Goal: Task Accomplishment & Management: Use online tool/utility

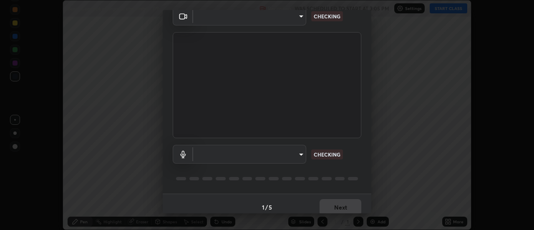
scroll to position [44, 0]
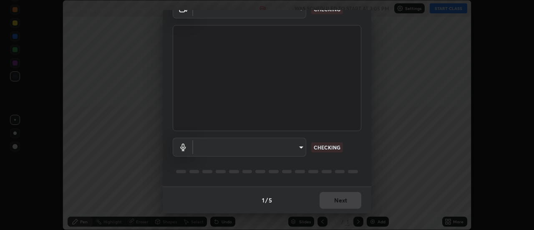
type input "985e4b1f72fc3b9494b48cef3b79fe3b682f9ae0bb15c20acfe574fe2aaad349"
click at [300, 149] on body "Erase all Basic Concept of organic chemistry - 09 Recording WAS SCHEDULED TO ST…" at bounding box center [267, 115] width 534 height 230
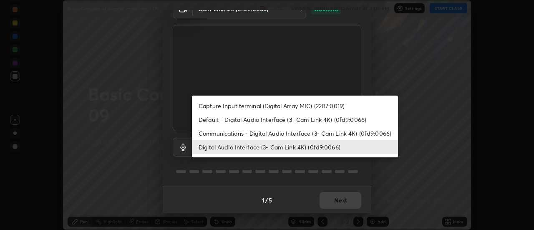
click at [291, 134] on li "Communications - Digital Audio Interface (3- Cam Link 4K) (0fd9:0066)" at bounding box center [295, 133] width 206 height 14
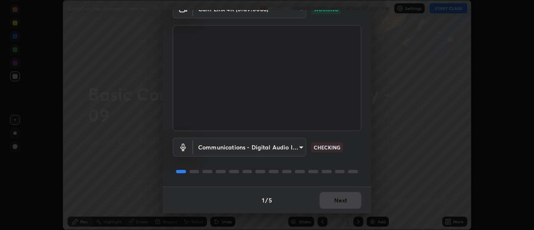
click at [299, 145] on body "Erase all Basic Concept of organic chemistry - 09 Recording WAS SCHEDULED TO ST…" at bounding box center [267, 115] width 534 height 230
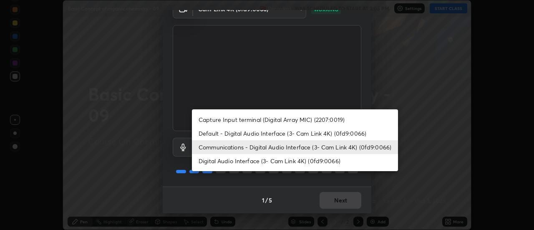
click at [281, 161] on li "Digital Audio Interface (3- Cam Link 4K) (0fd9:0066)" at bounding box center [295, 161] width 206 height 14
type input "265cf534b138bf87f319f365071951407b00c29418ffc0cf12ee2ca8a10caa95"
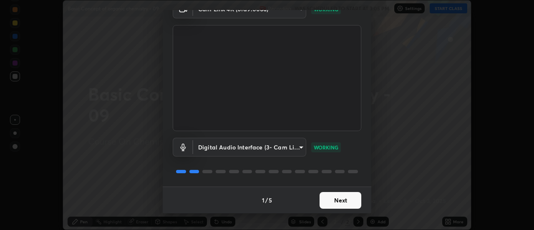
click at [339, 200] on button "Next" at bounding box center [341, 200] width 42 height 17
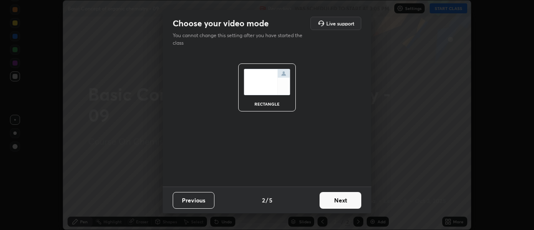
click at [345, 202] on button "Next" at bounding box center [341, 200] width 42 height 17
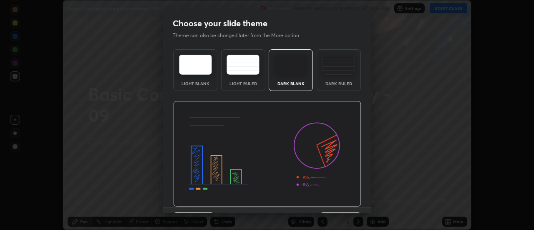
click at [347, 203] on img at bounding box center [267, 154] width 188 height 106
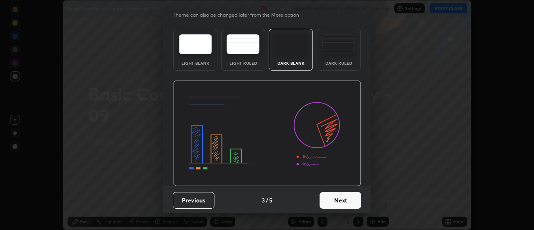
click at [343, 201] on button "Next" at bounding box center [341, 200] width 42 height 17
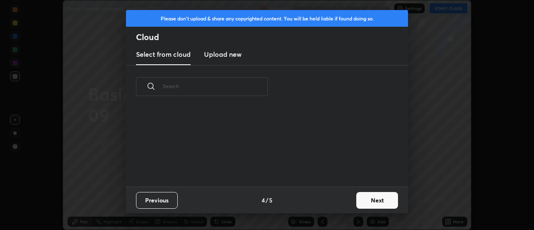
click at [343, 202] on div "Previous 4 / 5 Next" at bounding box center [267, 200] width 282 height 27
click at [367, 199] on button "Next" at bounding box center [378, 200] width 42 height 17
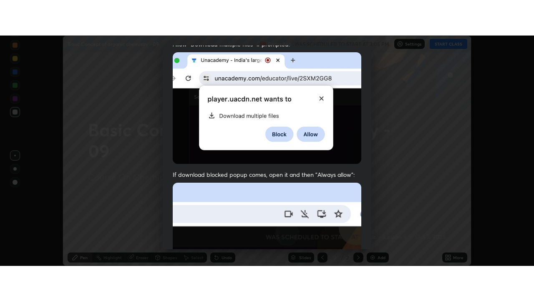
scroll to position [214, 0]
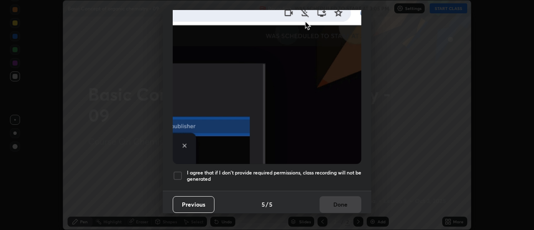
click at [326, 173] on h5 "I agree that if I don't provide required permissions, class recording will not …" at bounding box center [274, 175] width 174 height 13
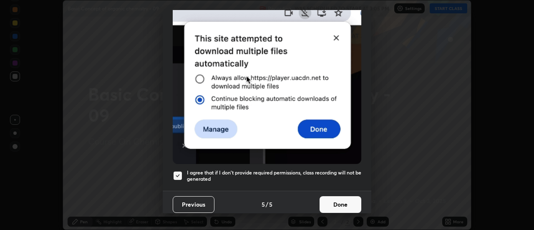
click at [335, 199] on button "Done" at bounding box center [341, 204] width 42 height 17
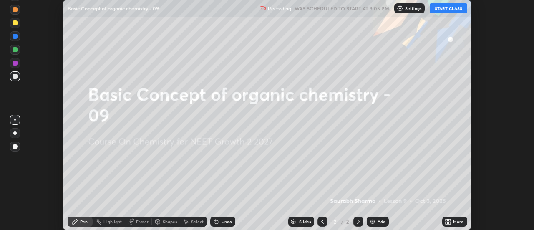
click at [448, 220] on icon at bounding box center [447, 220] width 2 height 2
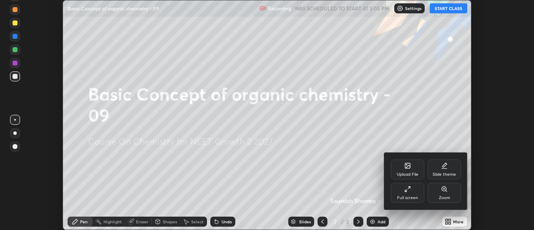
click at [415, 196] on div "Full screen" at bounding box center [407, 198] width 21 height 4
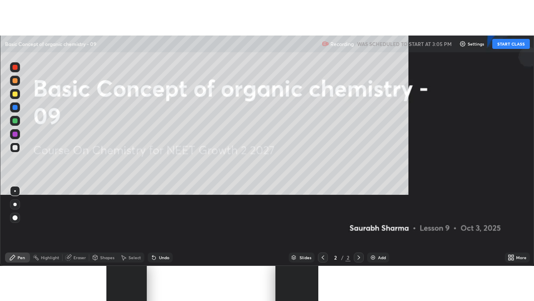
scroll to position [301, 534]
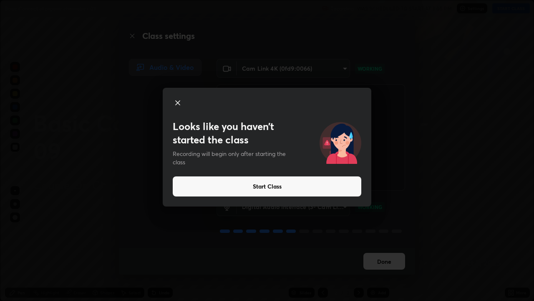
click at [345, 188] on button "Start Class" at bounding box center [267, 186] width 189 height 20
click at [332, 188] on button "Start Class" at bounding box center [267, 186] width 189 height 20
click at [327, 186] on button "Start Class" at bounding box center [267, 186] width 189 height 20
click at [324, 187] on button "Start Class" at bounding box center [267, 186] width 189 height 20
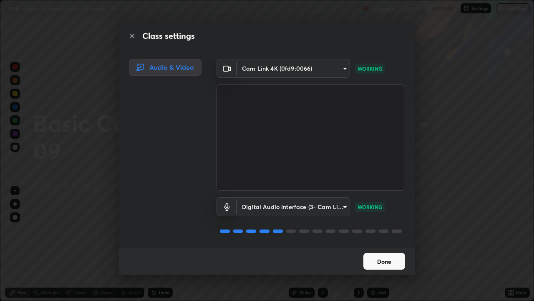
click at [377, 230] on button "Done" at bounding box center [385, 261] width 42 height 17
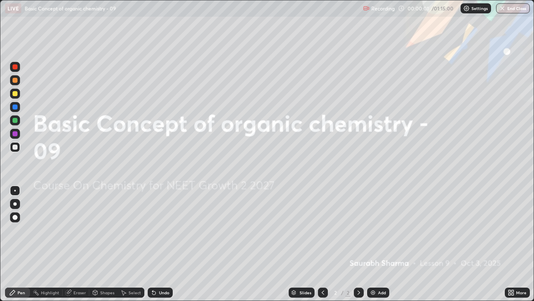
click at [374, 230] on img at bounding box center [373, 292] width 7 height 7
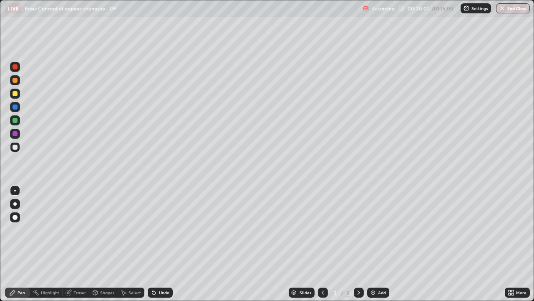
click at [376, 230] on div "Add" at bounding box center [378, 292] width 22 height 10
click at [373, 230] on img at bounding box center [373, 292] width 7 height 7
click at [322, 230] on icon at bounding box center [323, 292] width 7 height 7
click at [321, 230] on icon at bounding box center [323, 292] width 7 height 7
click at [323, 230] on icon at bounding box center [323, 292] width 3 height 4
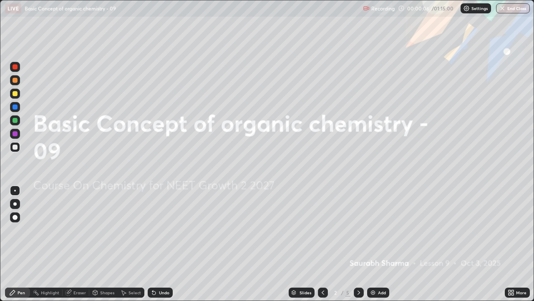
click at [358, 230] on icon at bounding box center [359, 292] width 7 height 7
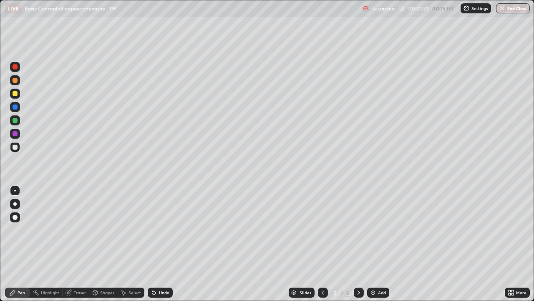
click at [99, 230] on div "Shapes" at bounding box center [103, 292] width 28 height 10
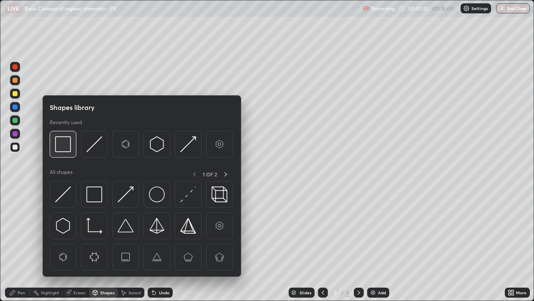
click at [63, 143] on img at bounding box center [63, 144] width 16 height 16
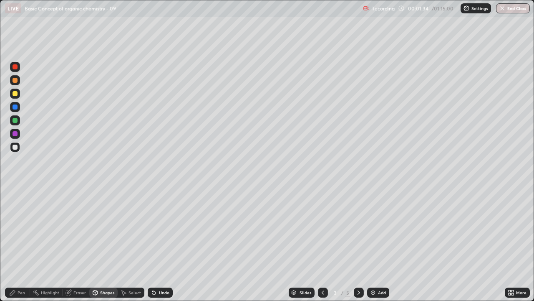
click at [18, 230] on div "Pen" at bounding box center [22, 292] width 8 height 4
click at [129, 230] on div "Select" at bounding box center [131, 292] width 27 height 10
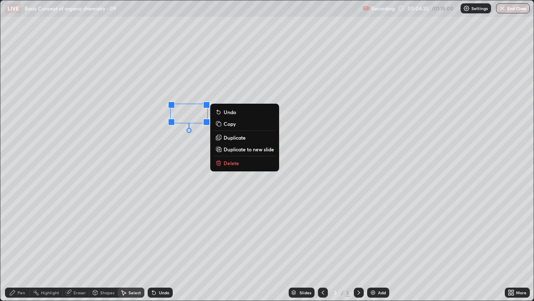
click at [243, 160] on button "Delete" at bounding box center [245, 163] width 62 height 10
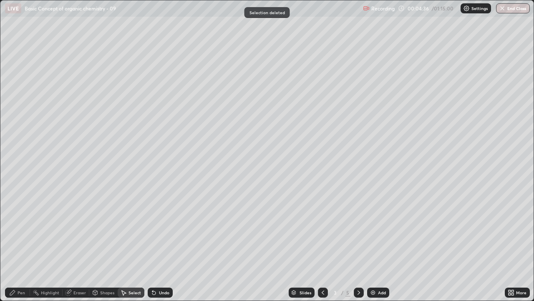
click at [18, 230] on div "Pen" at bounding box center [22, 292] width 8 height 4
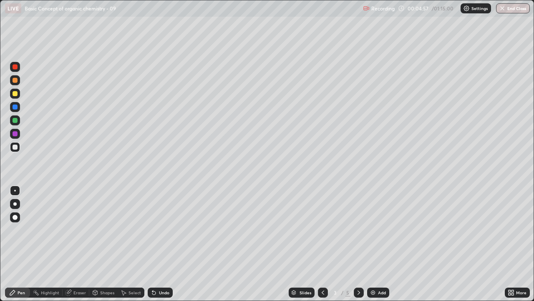
click at [137, 230] on div "Select" at bounding box center [135, 292] width 13 height 4
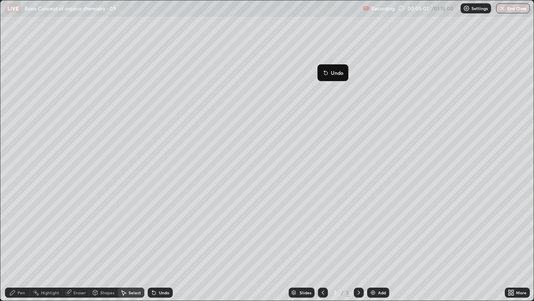
click at [299, 121] on div "0 ° Undo Copy Duplicate Duplicate to new slide Delete" at bounding box center [267, 150] width 534 height 300
click at [13, 230] on icon at bounding box center [12, 292] width 7 height 7
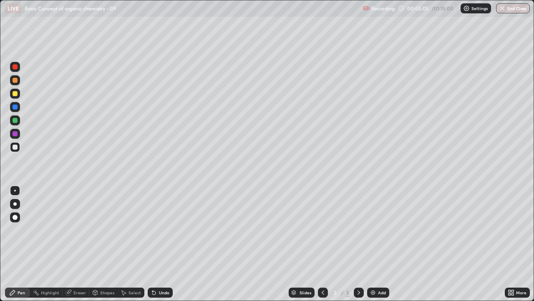
click at [49, 230] on div "Highlight" at bounding box center [50, 292] width 18 height 4
click at [13, 91] on div at bounding box center [15, 93] width 5 height 5
click at [25, 230] on div "Pen" at bounding box center [17, 292] width 25 height 10
click at [131, 230] on div "Select" at bounding box center [135, 292] width 13 height 4
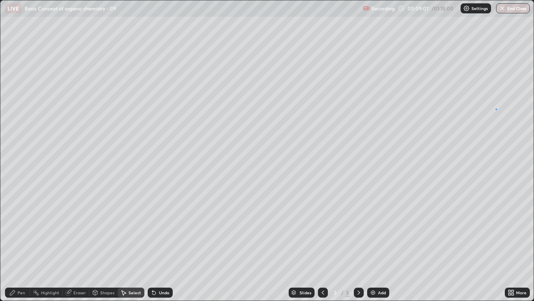
click at [496, 109] on div "0 ° Undo Copy Duplicate Duplicate to new slide Delete" at bounding box center [267, 150] width 534 height 300
click at [21, 230] on div "Pen" at bounding box center [22, 292] width 8 height 4
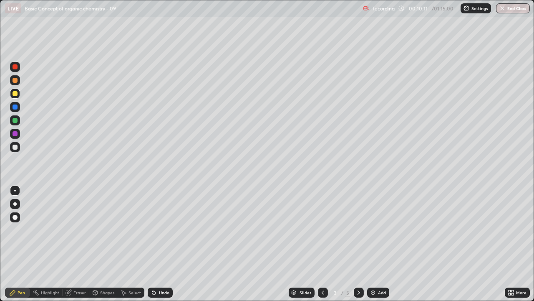
click at [13, 217] on div at bounding box center [15, 217] width 5 height 5
click at [157, 230] on div "Undo" at bounding box center [160, 292] width 25 height 10
click at [162, 230] on div "Undo" at bounding box center [160, 292] width 25 height 10
click at [15, 190] on div at bounding box center [15, 191] width 2 height 2
click at [17, 151] on div at bounding box center [15, 147] width 10 height 10
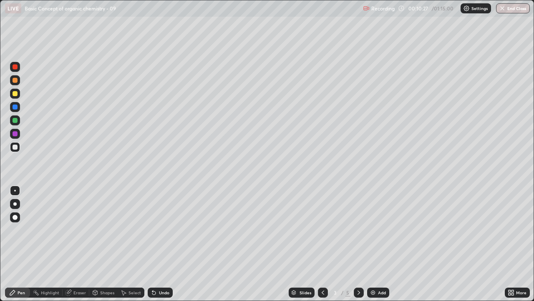
click at [137, 230] on div "Select" at bounding box center [131, 292] width 27 height 10
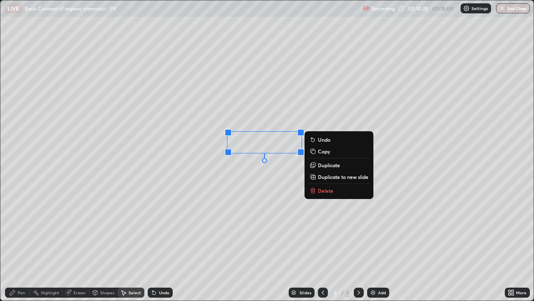
click at [321, 165] on p "Duplicate" at bounding box center [329, 165] width 22 height 7
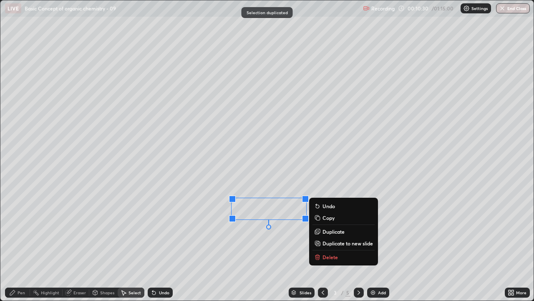
click at [267, 230] on div "0 ° Undo Copy Duplicate Duplicate to new slide Delete" at bounding box center [267, 150] width 534 height 300
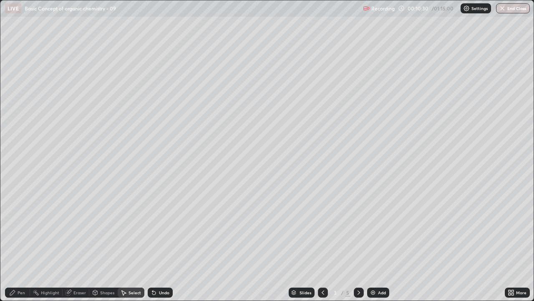
click at [20, 230] on div "Pen" at bounding box center [17, 292] width 25 height 10
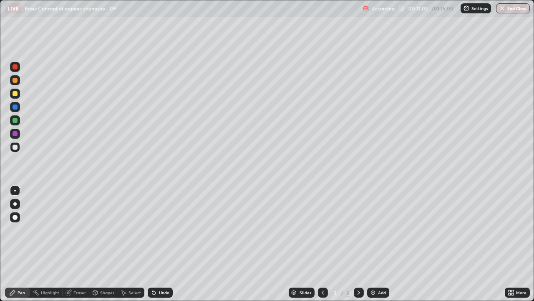
click at [49, 230] on div "Highlight" at bounding box center [50, 292] width 18 height 4
click at [15, 107] on div at bounding box center [15, 106] width 5 height 5
click at [15, 94] on div at bounding box center [15, 93] width 5 height 5
click at [137, 230] on div "Select" at bounding box center [135, 292] width 13 height 4
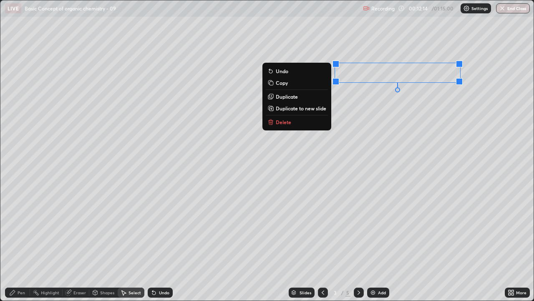
click at [299, 98] on button "Duplicate" at bounding box center [297, 96] width 62 height 10
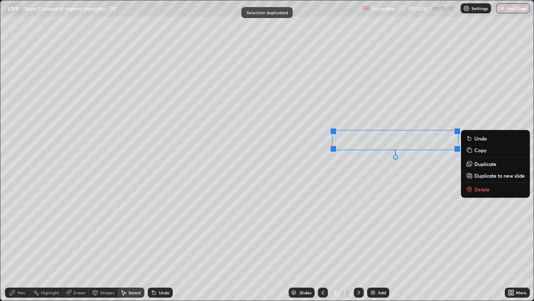
click at [473, 165] on button "Duplicate" at bounding box center [496, 164] width 62 height 10
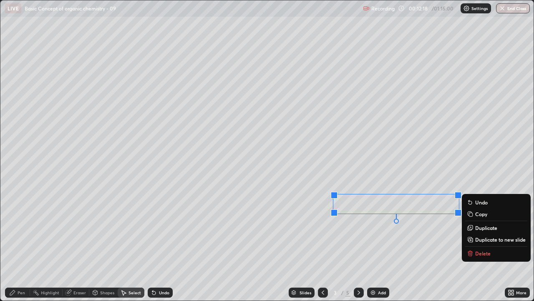
click at [381, 230] on div "0 ° Undo Copy Duplicate Duplicate to new slide Delete" at bounding box center [267, 150] width 534 height 300
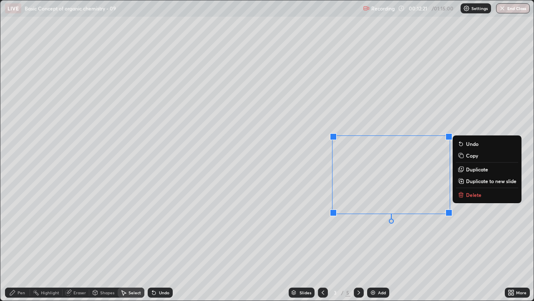
click at [432, 230] on div "0 ° Undo Copy Duplicate Duplicate to new slide Delete" at bounding box center [267, 150] width 534 height 300
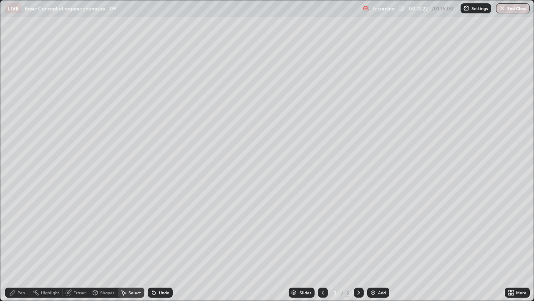
click at [19, 230] on div "Pen" at bounding box center [22, 292] width 8 height 4
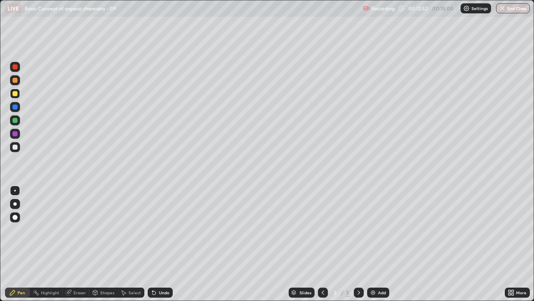
click at [133, 230] on div "Select" at bounding box center [135, 292] width 13 height 4
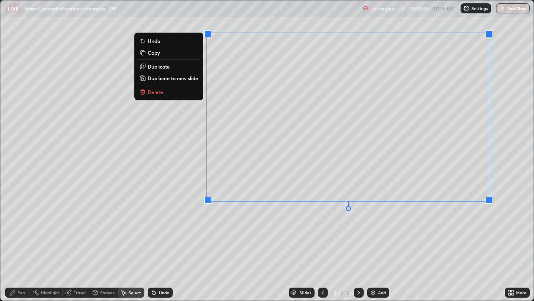
click at [338, 223] on div "0 ° Undo Copy Duplicate Duplicate to new slide Delete" at bounding box center [267, 150] width 534 height 300
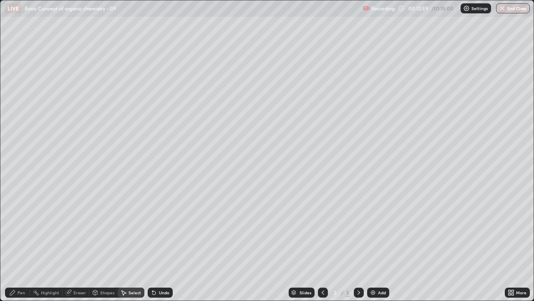
click at [13, 230] on icon at bounding box center [12, 292] width 5 height 5
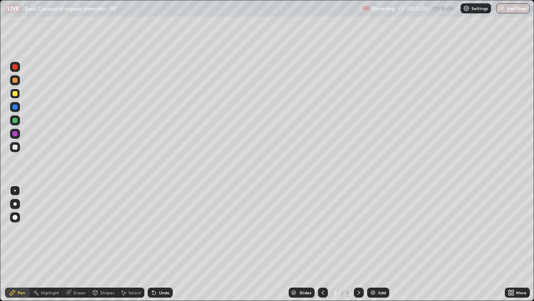
click at [15, 147] on div at bounding box center [15, 146] width 5 height 5
click at [130, 230] on div "Select" at bounding box center [131, 292] width 27 height 10
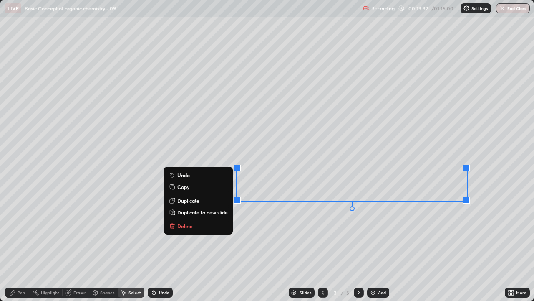
click at [202, 202] on button "Duplicate" at bounding box center [198, 200] width 62 height 10
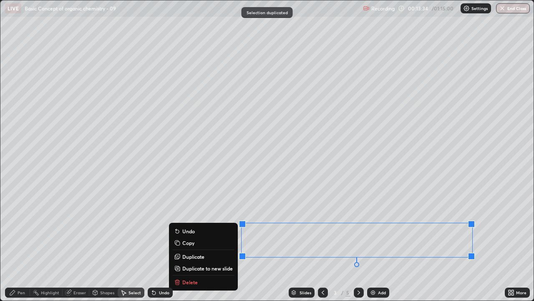
click at [311, 200] on div "0 ° Undo Copy Duplicate Duplicate to new slide Delete" at bounding box center [267, 150] width 534 height 300
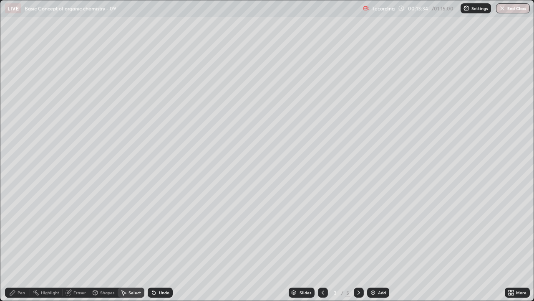
click at [17, 230] on div "Pen" at bounding box center [17, 292] width 25 height 10
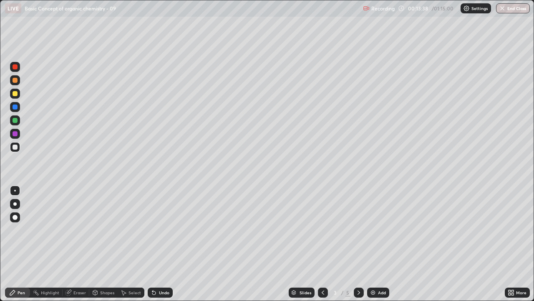
click at [83, 230] on div "Eraser" at bounding box center [76, 292] width 27 height 10
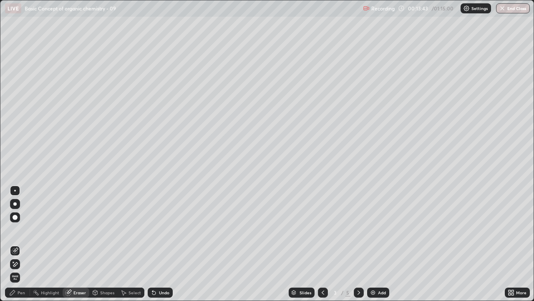
click at [16, 230] on div "Pen" at bounding box center [17, 292] width 25 height 10
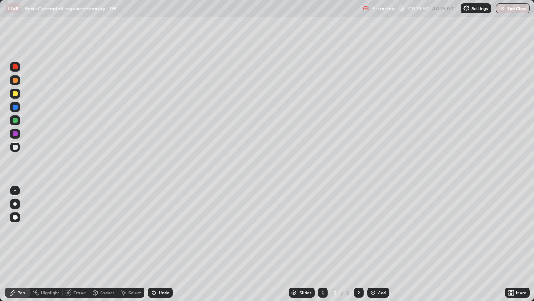
click at [71, 230] on div "Eraser" at bounding box center [76, 292] width 27 height 10
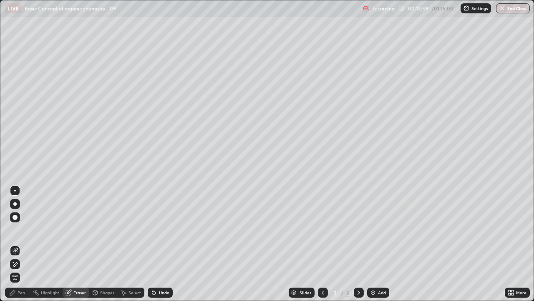
click at [21, 230] on div "Pen" at bounding box center [22, 292] width 8 height 4
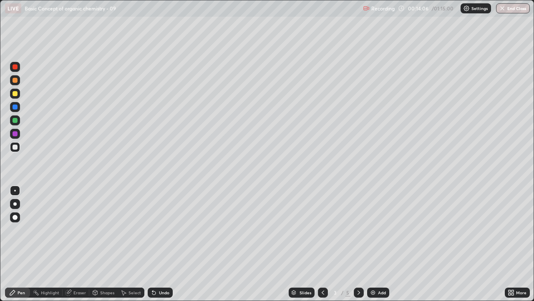
click at [133, 230] on div "Select" at bounding box center [135, 292] width 13 height 4
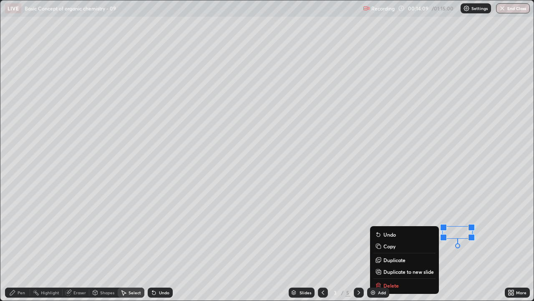
click at [396, 230] on p "Delete" at bounding box center [391, 285] width 15 height 7
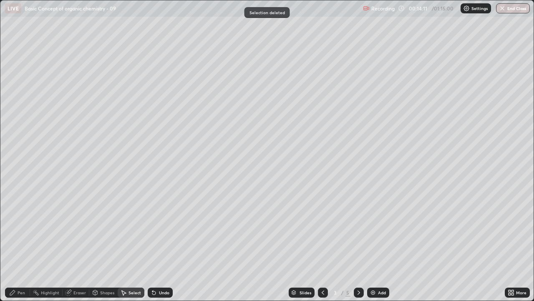
click at [17, 230] on div "Pen" at bounding box center [17, 292] width 25 height 10
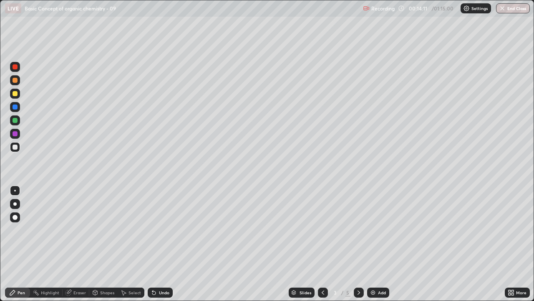
click at [14, 94] on div at bounding box center [15, 93] width 5 height 5
click at [16, 149] on div at bounding box center [15, 146] width 5 height 5
click at [130, 230] on div "Select" at bounding box center [135, 292] width 13 height 4
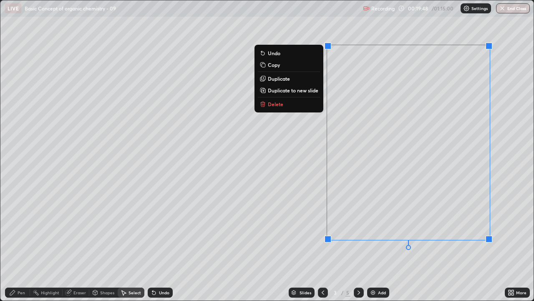
click at [282, 106] on button "Delete" at bounding box center [289, 104] width 62 height 10
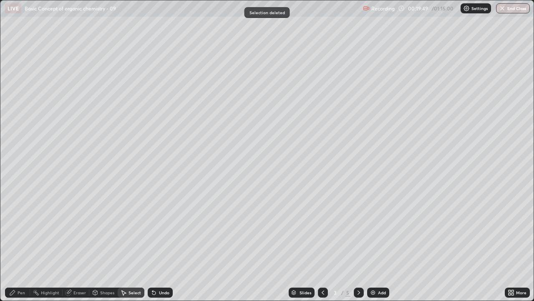
click at [21, 230] on div "Pen" at bounding box center [22, 292] width 8 height 4
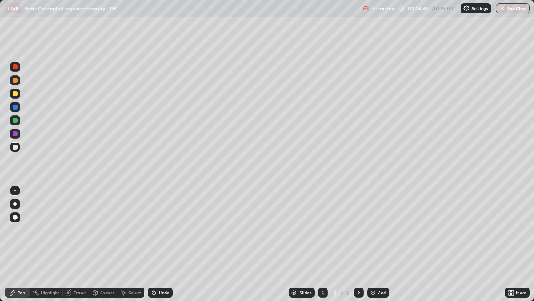
click at [162, 230] on div "Undo" at bounding box center [164, 292] width 10 height 4
click at [358, 230] on icon at bounding box center [359, 292] width 7 height 7
click at [152, 230] on icon at bounding box center [152, 290] width 1 height 1
click at [154, 230] on icon at bounding box center [154, 292] width 7 height 7
click at [17, 97] on div at bounding box center [15, 94] width 10 height 10
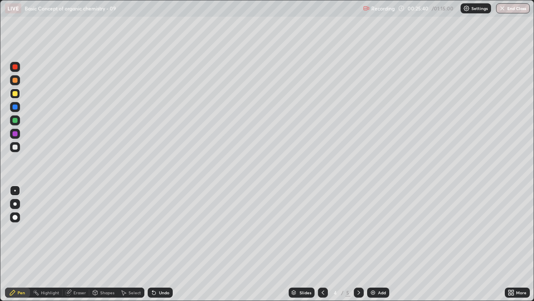
click at [107, 230] on div "Shapes" at bounding box center [107, 292] width 14 height 4
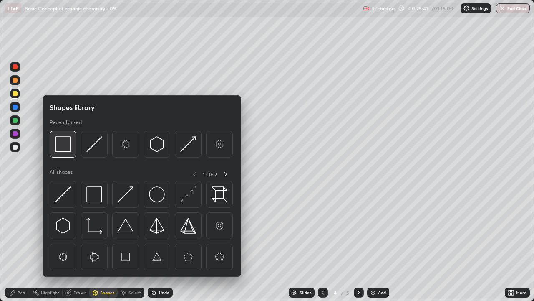
click at [61, 145] on img at bounding box center [63, 144] width 16 height 16
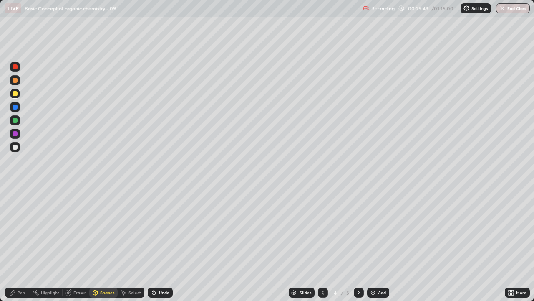
click at [18, 230] on div "Pen" at bounding box center [17, 292] width 25 height 10
click at [18, 148] on div at bounding box center [15, 147] width 10 height 10
click at [13, 199] on div at bounding box center [15, 204] width 10 height 10
click at [15, 94] on div at bounding box center [15, 93] width 5 height 5
click at [104, 230] on div "Shapes" at bounding box center [107, 292] width 14 height 4
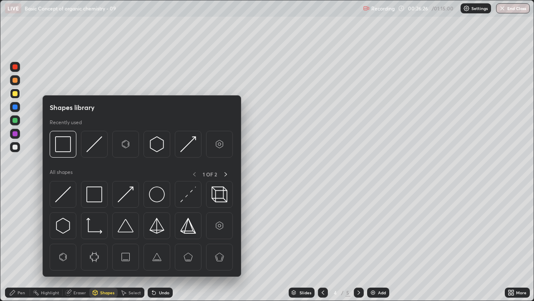
click at [125, 230] on icon at bounding box center [123, 292] width 7 height 7
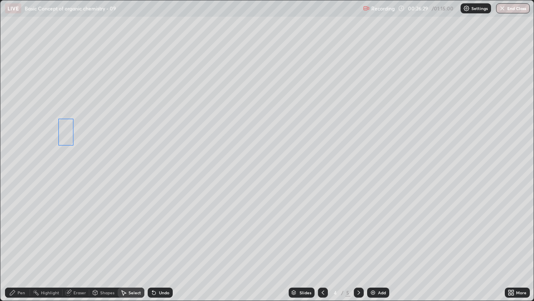
click at [67, 136] on div "0 ° Undo Copy Duplicate Duplicate to new slide Delete" at bounding box center [267, 150] width 534 height 300
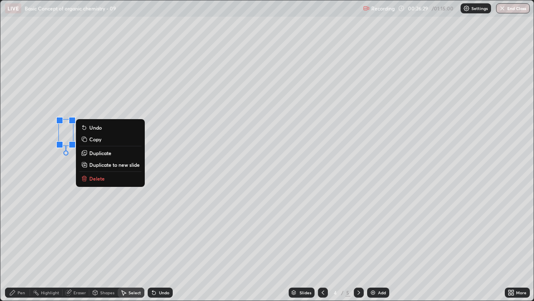
click at [58, 170] on div "0 ° Undo Copy Duplicate Duplicate to new slide Delete" at bounding box center [267, 150] width 534 height 300
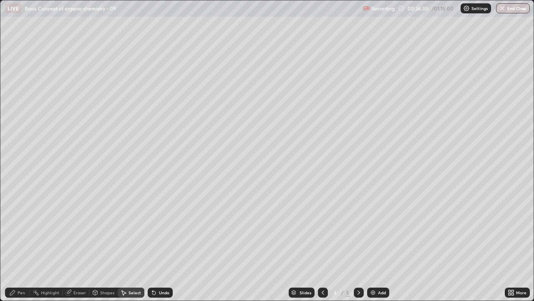
click at [23, 230] on div "Pen" at bounding box center [17, 292] width 25 height 10
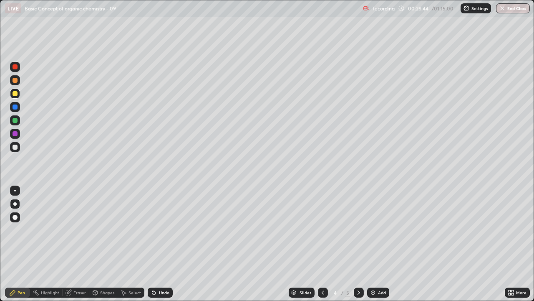
click at [156, 230] on div "Undo" at bounding box center [160, 292] width 25 height 10
click at [155, 230] on icon at bounding box center [154, 292] width 7 height 7
click at [152, 230] on icon at bounding box center [152, 290] width 1 height 1
click at [159, 230] on div "Undo" at bounding box center [160, 292] width 25 height 10
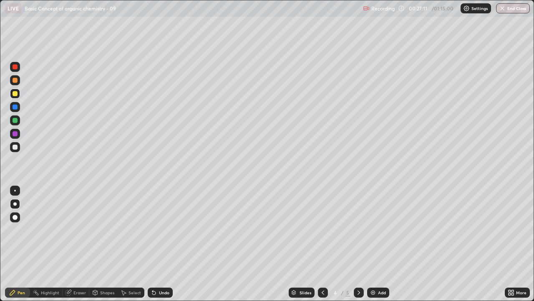
click at [166, 230] on div "Undo" at bounding box center [160, 292] width 25 height 10
click at [167, 230] on div "Undo" at bounding box center [160, 292] width 25 height 10
click at [166, 230] on div "Undo" at bounding box center [160, 292] width 25 height 10
click at [165, 230] on div "Undo" at bounding box center [160, 292] width 25 height 10
click at [163, 230] on div "Undo" at bounding box center [164, 292] width 10 height 4
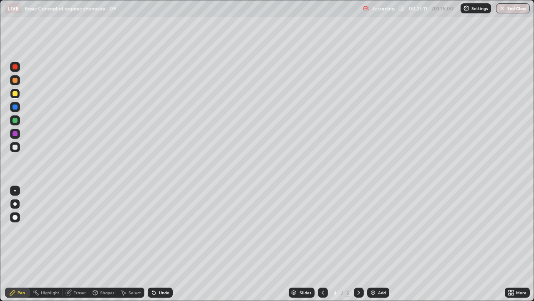
click at [164, 230] on div "Undo" at bounding box center [164, 292] width 10 height 4
click at [164, 230] on div "Undo" at bounding box center [160, 292] width 25 height 10
click at [166, 230] on div "Undo" at bounding box center [158, 292] width 28 height 17
click at [169, 230] on div "Undo" at bounding box center [160, 292] width 25 height 10
click at [138, 230] on div "Select" at bounding box center [135, 292] width 13 height 4
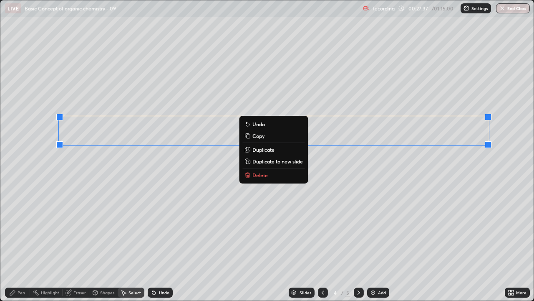
click at [462, 177] on div "0 ° Undo Copy Duplicate Duplicate to new slide Delete" at bounding box center [267, 150] width 534 height 300
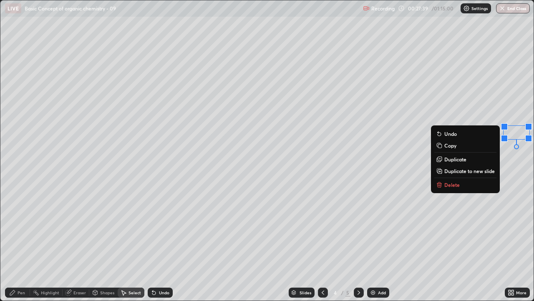
click at [486, 220] on div "0 ° Undo Copy Duplicate Duplicate to new slide Delete" at bounding box center [267, 150] width 534 height 300
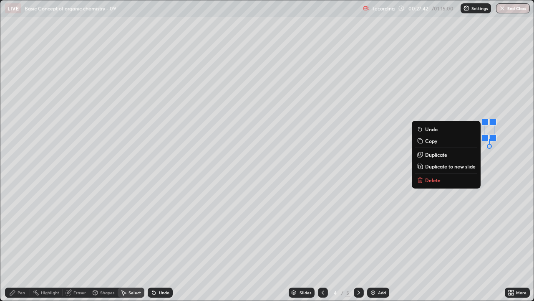
click at [479, 230] on div "0 ° Undo Copy Duplicate Duplicate to new slide Delete" at bounding box center [267, 150] width 534 height 300
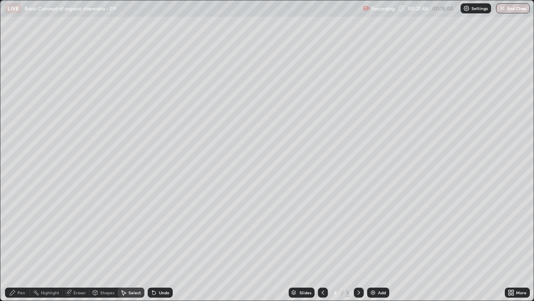
click at [18, 230] on div "Pen" at bounding box center [17, 292] width 25 height 10
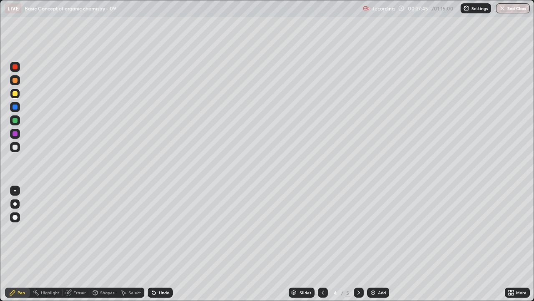
click at [16, 147] on div at bounding box center [15, 146] width 5 height 5
click at [15, 190] on div at bounding box center [15, 191] width 2 height 2
click at [98, 230] on icon at bounding box center [95, 292] width 7 height 7
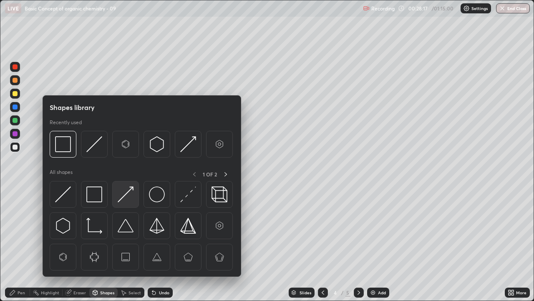
click at [122, 194] on img at bounding box center [126, 194] width 16 height 16
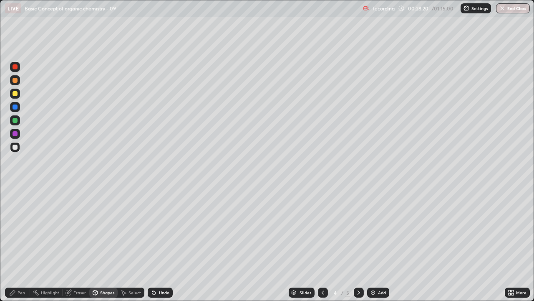
click at [16, 230] on div "Pen" at bounding box center [17, 292] width 25 height 10
click at [161, 230] on div "Undo" at bounding box center [160, 292] width 25 height 10
click at [160, 230] on div "Undo" at bounding box center [160, 292] width 25 height 10
click at [161, 230] on div "Undo" at bounding box center [160, 292] width 25 height 10
click at [160, 230] on div "Undo" at bounding box center [160, 292] width 25 height 10
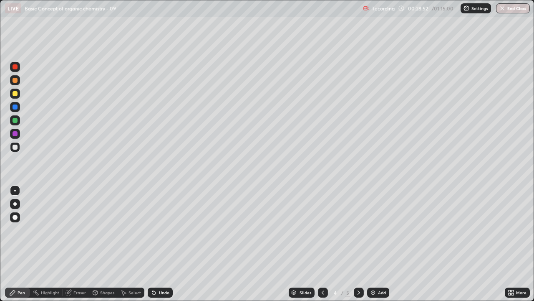
click at [131, 230] on div "Select" at bounding box center [135, 292] width 13 height 4
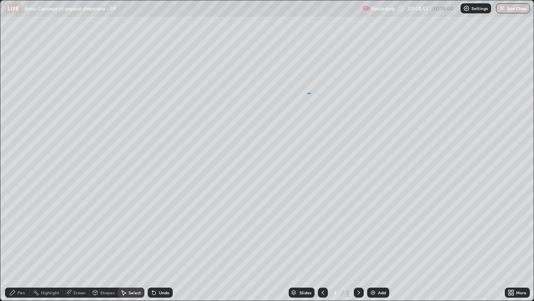
click at [311, 93] on div "0 ° Undo Copy Duplicate Duplicate to new slide Delete" at bounding box center [267, 150] width 534 height 300
click at [280, 161] on div "0 ° Undo Copy Duplicate Duplicate to new slide Delete" at bounding box center [267, 150] width 534 height 300
click at [258, 166] on div "0 ° Undo Copy Duplicate Duplicate to new slide Delete" at bounding box center [267, 150] width 534 height 300
click at [20, 230] on div "Pen" at bounding box center [22, 292] width 8 height 4
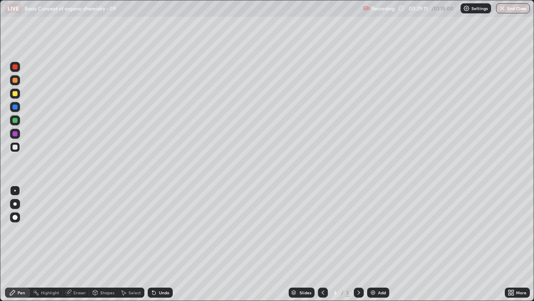
click at [152, 230] on icon at bounding box center [152, 290] width 1 height 1
click at [95, 230] on icon at bounding box center [95, 293] width 0 height 3
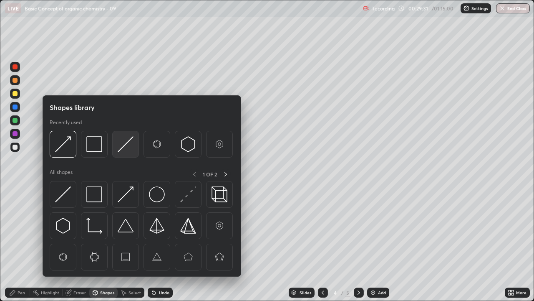
click at [122, 146] on img at bounding box center [126, 144] width 16 height 16
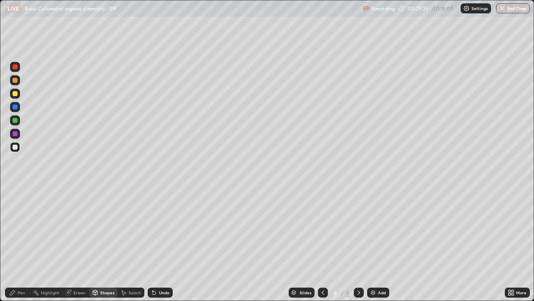
click at [152, 230] on icon at bounding box center [152, 290] width 1 height 1
click at [17, 230] on div "Pen" at bounding box center [17, 292] width 25 height 10
click at [160, 230] on div "Undo" at bounding box center [160, 292] width 25 height 10
click at [162, 230] on div "Undo" at bounding box center [164, 292] width 10 height 4
click at [159, 230] on div "Undo" at bounding box center [164, 292] width 10 height 4
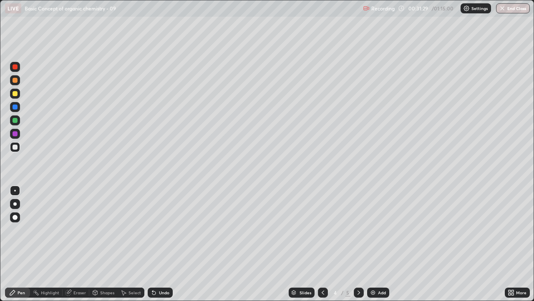
click at [159, 230] on div "Undo" at bounding box center [160, 292] width 25 height 10
click at [48, 230] on div "Highlight" at bounding box center [50, 292] width 18 height 4
click at [23, 230] on div "Pen" at bounding box center [17, 292] width 25 height 10
click at [82, 230] on div "Eraser" at bounding box center [76, 292] width 27 height 10
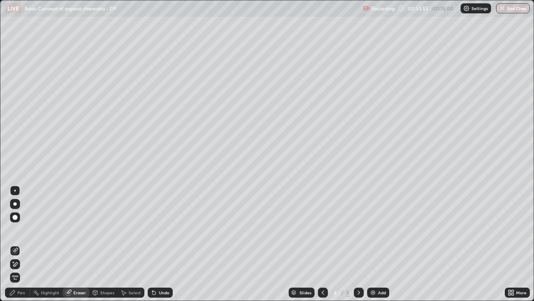
click at [15, 230] on icon at bounding box center [12, 292] width 5 height 5
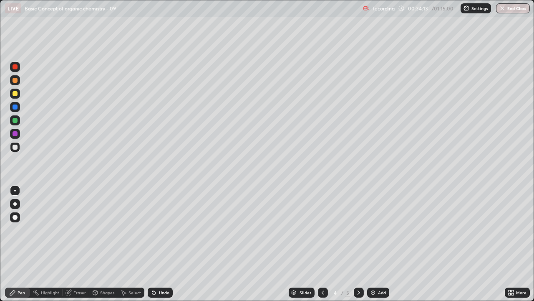
click at [165, 230] on div "Undo" at bounding box center [164, 292] width 10 height 4
click at [358, 230] on icon at bounding box center [359, 292] width 7 height 7
click at [322, 230] on icon at bounding box center [323, 292] width 7 height 7
click at [358, 230] on icon at bounding box center [359, 292] width 7 height 7
click at [15, 96] on div at bounding box center [15, 94] width 10 height 10
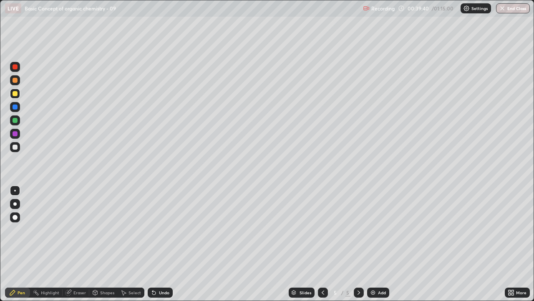
click at [156, 230] on icon at bounding box center [154, 292] width 7 height 7
click at [157, 230] on div "Undo" at bounding box center [160, 292] width 25 height 10
click at [155, 230] on icon at bounding box center [154, 292] width 7 height 7
click at [153, 230] on icon at bounding box center [153, 292] width 3 height 3
click at [154, 230] on icon at bounding box center [154, 292] width 7 height 7
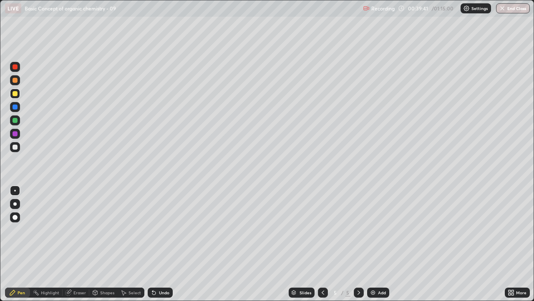
click at [154, 230] on icon at bounding box center [153, 292] width 3 height 3
click at [152, 230] on icon at bounding box center [152, 290] width 1 height 1
click at [16, 147] on div at bounding box center [15, 146] width 5 height 5
click at [152, 230] on icon at bounding box center [153, 292] width 3 height 3
click at [153, 230] on icon at bounding box center [153, 292] width 3 height 3
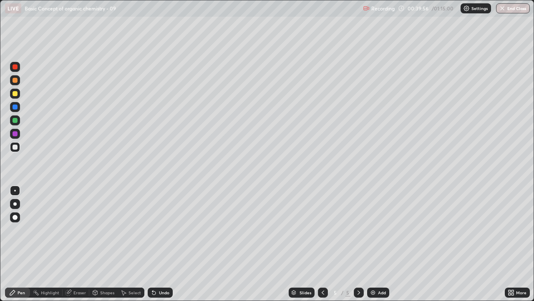
click at [156, 230] on div "Undo" at bounding box center [160, 292] width 25 height 10
click at [157, 230] on div "Undo" at bounding box center [160, 292] width 25 height 10
click at [82, 230] on div "Eraser" at bounding box center [79, 292] width 13 height 4
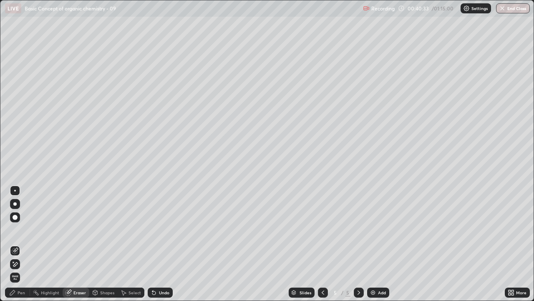
click at [19, 230] on div "Pen" at bounding box center [22, 292] width 8 height 4
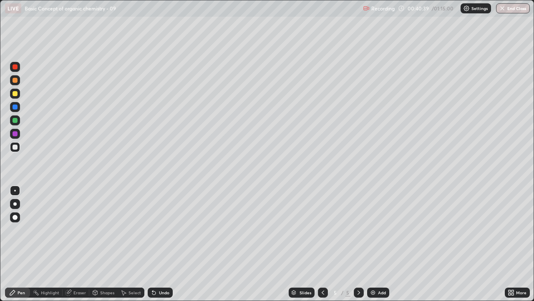
click at [162, 230] on div "Undo" at bounding box center [164, 292] width 10 height 4
click at [16, 92] on div at bounding box center [15, 93] width 5 height 5
click at [16, 218] on div at bounding box center [15, 217] width 5 height 5
click at [15, 190] on div at bounding box center [15, 191] width 2 height 2
click at [55, 230] on div "Highlight" at bounding box center [50, 292] width 18 height 4
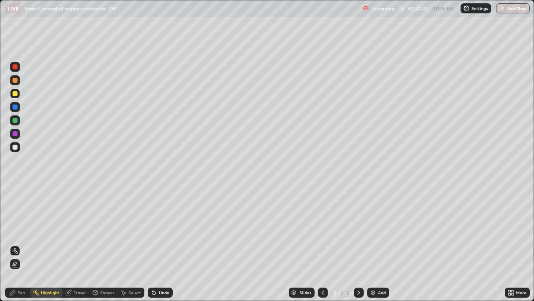
click at [18, 230] on div "Pen" at bounding box center [17, 292] width 25 height 10
click at [15, 148] on div at bounding box center [15, 146] width 5 height 5
click at [372, 230] on img at bounding box center [373, 292] width 7 height 7
click at [157, 230] on div "Undo" at bounding box center [160, 292] width 25 height 10
click at [156, 230] on icon at bounding box center [154, 292] width 7 height 7
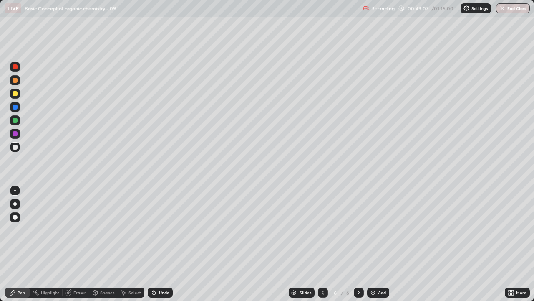
click at [157, 230] on div "Undo" at bounding box center [160, 292] width 25 height 10
click at [105, 230] on div "Shapes" at bounding box center [107, 292] width 14 height 4
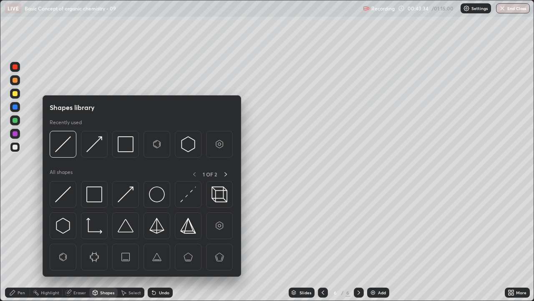
click at [129, 230] on div "Select" at bounding box center [135, 292] width 13 height 4
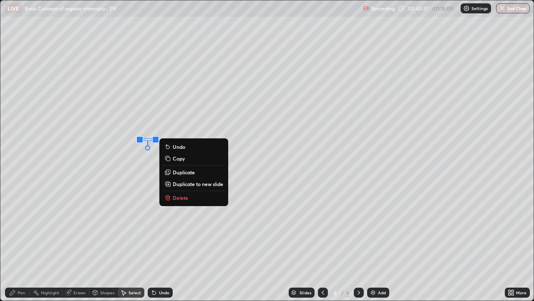
click at [185, 194] on p "Delete" at bounding box center [180, 197] width 15 height 7
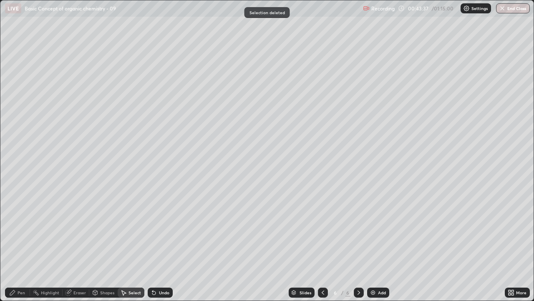
click at [19, 230] on div "Pen" at bounding box center [22, 292] width 8 height 4
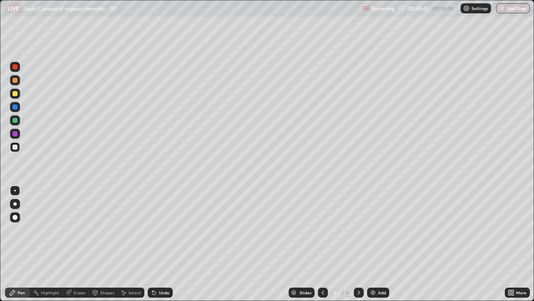
click at [163, 230] on div "Undo" at bounding box center [164, 292] width 10 height 4
click at [157, 230] on div "Undo" at bounding box center [160, 292] width 25 height 10
click at [160, 230] on div "Undo" at bounding box center [164, 292] width 10 height 4
click at [160, 230] on div "Undo" at bounding box center [160, 292] width 25 height 10
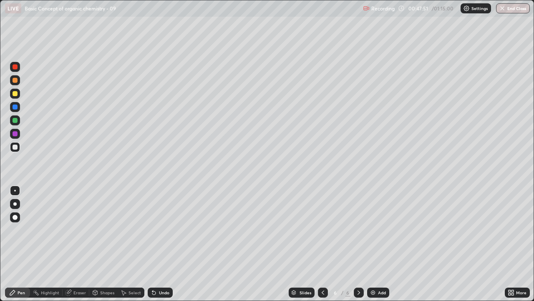
click at [375, 230] on img at bounding box center [373, 292] width 7 height 7
click at [157, 230] on div "Undo" at bounding box center [160, 292] width 25 height 10
click at [156, 230] on div "Undo" at bounding box center [160, 292] width 25 height 10
click at [159, 230] on div "Undo" at bounding box center [164, 292] width 10 height 4
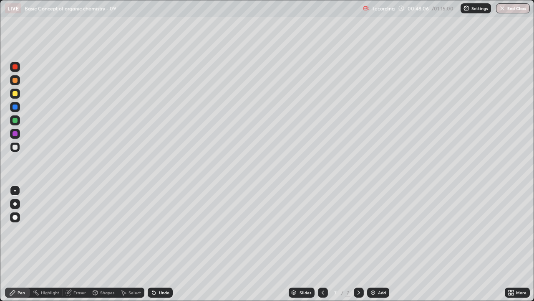
click at [159, 230] on div "Undo" at bounding box center [164, 292] width 10 height 4
click at [160, 230] on div "Undo" at bounding box center [160, 292] width 25 height 10
click at [16, 93] on div at bounding box center [15, 93] width 5 height 5
click at [13, 218] on div at bounding box center [15, 217] width 10 height 10
click at [15, 204] on div at bounding box center [14, 203] width 3 height 3
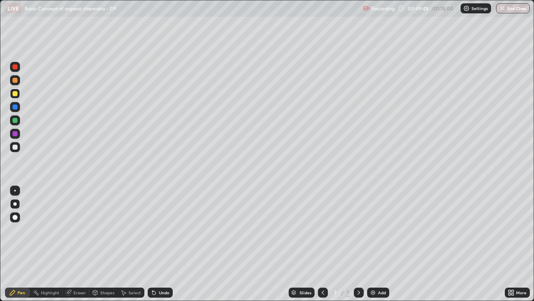
click at [17, 217] on div at bounding box center [15, 217] width 5 height 5
click at [159, 230] on div "Undo" at bounding box center [164, 292] width 10 height 4
click at [157, 230] on div "Undo" at bounding box center [160, 292] width 25 height 10
click at [156, 230] on div "Undo" at bounding box center [160, 292] width 25 height 10
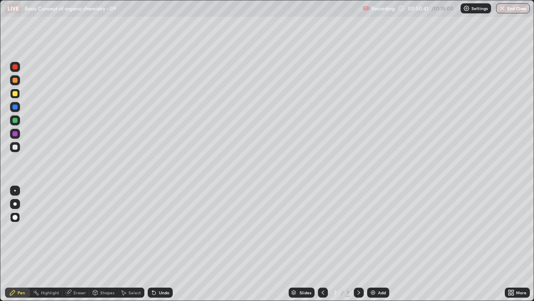
click at [325, 230] on icon at bounding box center [323, 292] width 7 height 7
click at [323, 230] on icon at bounding box center [323, 292] width 7 height 7
click at [322, 230] on icon at bounding box center [323, 292] width 7 height 7
click at [358, 230] on icon at bounding box center [359, 292] width 7 height 7
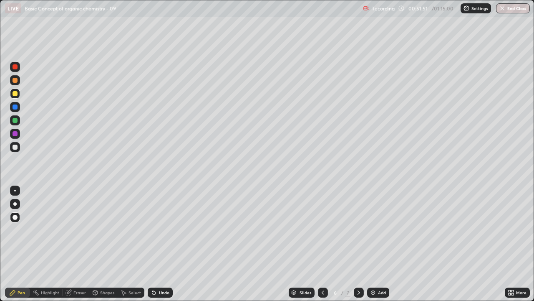
click at [356, 230] on div at bounding box center [359, 292] width 10 height 10
click at [15, 204] on div at bounding box center [14, 203] width 3 height 3
click at [162, 230] on div "Undo" at bounding box center [164, 292] width 10 height 4
click at [163, 230] on div "Undo" at bounding box center [164, 292] width 10 height 4
click at [166, 230] on div "Undo" at bounding box center [160, 292] width 25 height 10
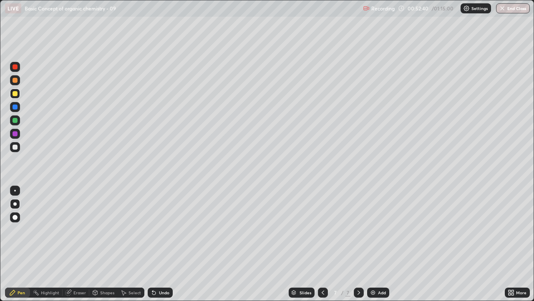
click at [170, 230] on div "Undo" at bounding box center [160, 292] width 25 height 10
click at [157, 230] on div "Undo" at bounding box center [160, 292] width 25 height 10
click at [15, 147] on div at bounding box center [15, 146] width 5 height 5
click at [15, 190] on div at bounding box center [15, 191] width 2 height 2
click at [160, 230] on div "Undo" at bounding box center [164, 292] width 10 height 4
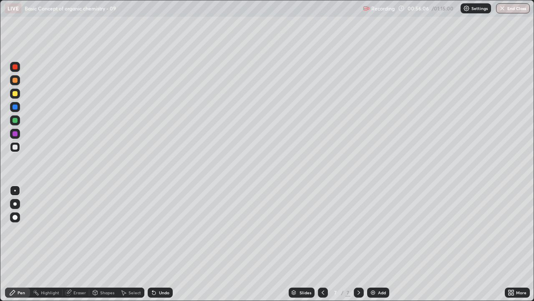
click at [17, 93] on div at bounding box center [15, 93] width 5 height 5
click at [15, 204] on div at bounding box center [14, 203] width 3 height 3
click at [157, 230] on div "Undo" at bounding box center [160, 292] width 25 height 10
click at [15, 190] on div at bounding box center [15, 191] width 2 height 2
click at [15, 147] on div at bounding box center [15, 146] width 5 height 5
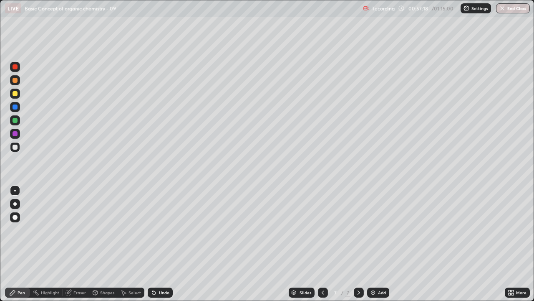
click at [159, 230] on div "Undo" at bounding box center [164, 292] width 10 height 4
click at [161, 230] on div "Undo" at bounding box center [164, 292] width 10 height 4
click at [153, 230] on icon at bounding box center [153, 292] width 3 height 3
click at [155, 230] on icon at bounding box center [154, 292] width 7 height 7
click at [157, 230] on div "Undo" at bounding box center [160, 292] width 25 height 10
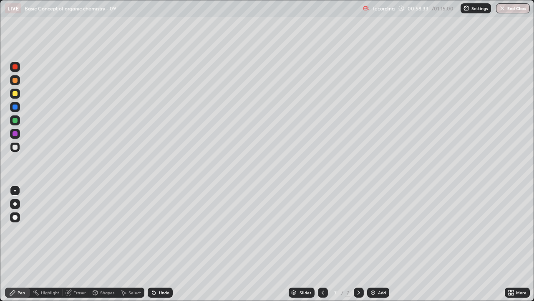
click at [11, 96] on div at bounding box center [15, 94] width 10 height 10
click at [15, 204] on div at bounding box center [14, 203] width 3 height 3
click at [162, 230] on div "Undo" at bounding box center [160, 292] width 25 height 10
click at [159, 230] on div "Undo" at bounding box center [164, 292] width 10 height 4
click at [322, 230] on icon at bounding box center [323, 292] width 7 height 7
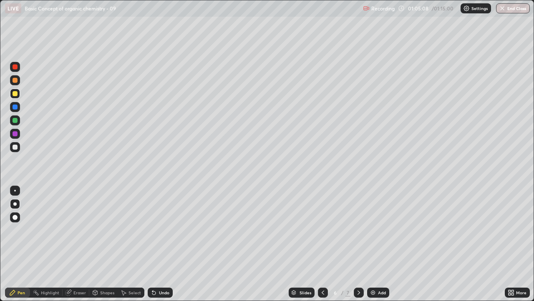
click at [322, 230] on icon at bounding box center [323, 292] width 7 height 7
click at [323, 230] on icon at bounding box center [323, 292] width 7 height 7
click at [323, 230] on icon at bounding box center [323, 292] width 3 height 4
click at [358, 230] on icon at bounding box center [359, 292] width 7 height 7
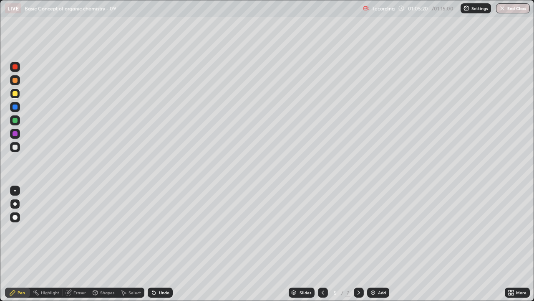
click at [358, 230] on icon at bounding box center [359, 292] width 7 height 7
click at [359, 230] on icon at bounding box center [359, 292] width 7 height 7
click at [358, 230] on icon at bounding box center [359, 292] width 7 height 7
click at [157, 230] on div "Undo" at bounding box center [160, 292] width 25 height 10
click at [159, 230] on div "Undo" at bounding box center [164, 292] width 10 height 4
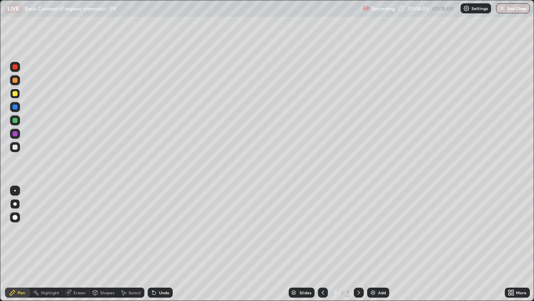
click at [159, 230] on div "Undo" at bounding box center [164, 292] width 10 height 4
click at [164, 230] on div "Undo" at bounding box center [164, 292] width 10 height 4
click at [14, 147] on div at bounding box center [15, 146] width 5 height 5
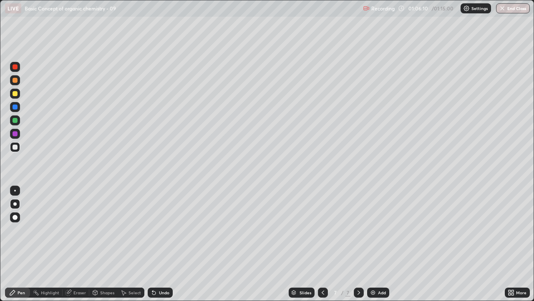
click at [15, 190] on div at bounding box center [15, 191] width 2 height 2
click at [379, 230] on div "Add" at bounding box center [382, 292] width 8 height 4
click at [80, 230] on div "Eraser" at bounding box center [79, 292] width 13 height 4
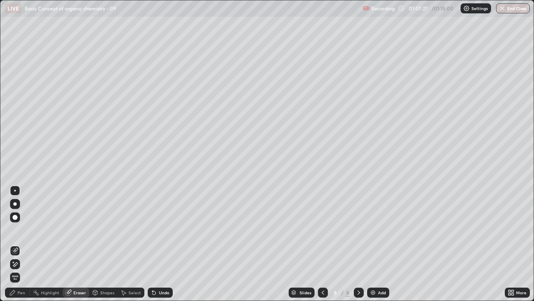
click at [25, 230] on div "Pen" at bounding box center [17, 292] width 25 height 10
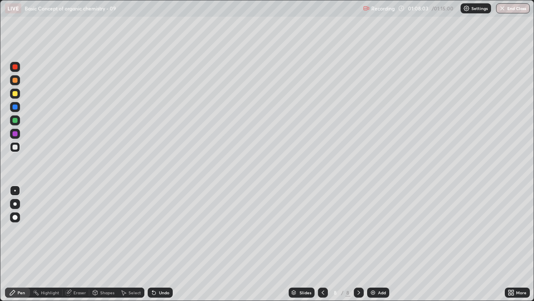
click at [15, 147] on div at bounding box center [15, 146] width 5 height 5
click at [506, 9] on button "End Class" at bounding box center [513, 8] width 33 height 10
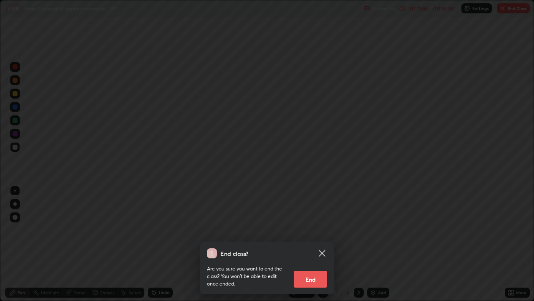
click at [316, 230] on button "End" at bounding box center [310, 279] width 33 height 17
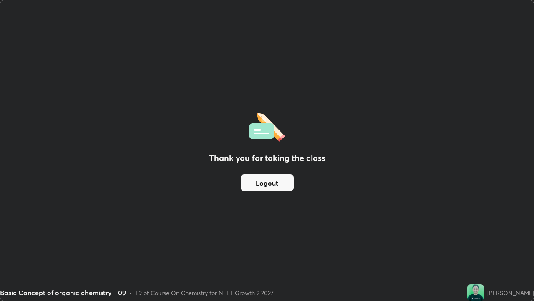
click at [268, 178] on button "Logout" at bounding box center [267, 182] width 53 height 17
click at [267, 183] on button "Logout" at bounding box center [267, 182] width 53 height 17
